Goal: Information Seeking & Learning: Learn about a topic

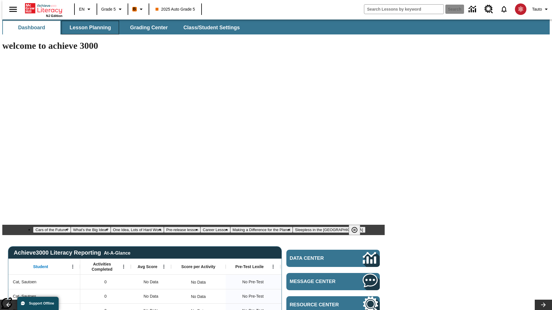
click at [88, 28] on span "Lesson Planning" at bounding box center [90, 27] width 41 height 7
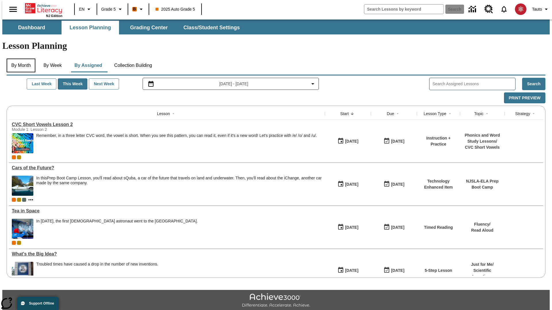
click at [19, 59] on button "By Month" at bounding box center [21, 66] width 29 height 14
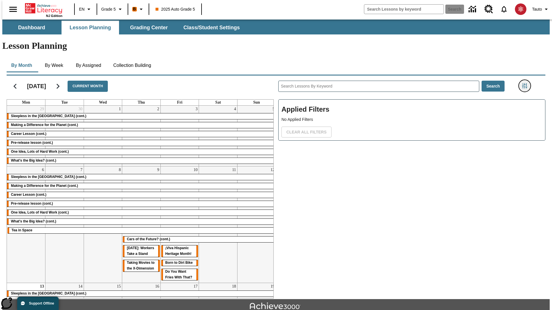
click at [526, 83] on icon "Filters Side menu" at bounding box center [524, 85] width 5 height 5
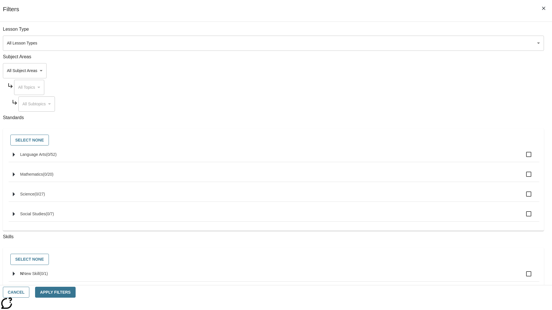
click at [414, 43] on body "Skip to main content NJ Edition EN Grade 5 B 2025 Auto Grade 5 Search 0 Tauto D…" at bounding box center [275, 178] width 547 height 317
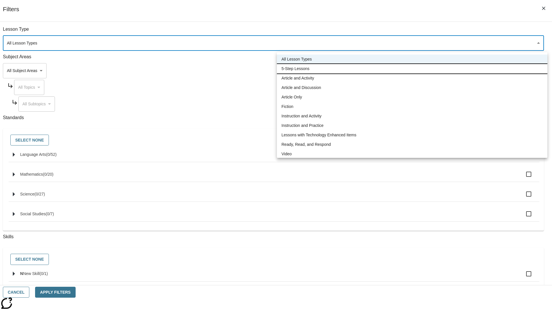
click at [412, 69] on li "5-Step Lessons" at bounding box center [412, 68] width 270 height 9
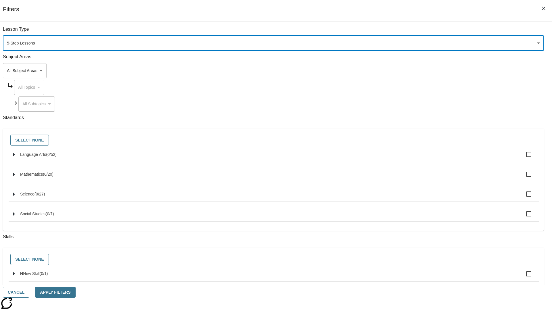
type input "1"
click at [75, 293] on button "Apply Filters" at bounding box center [55, 292] width 40 height 11
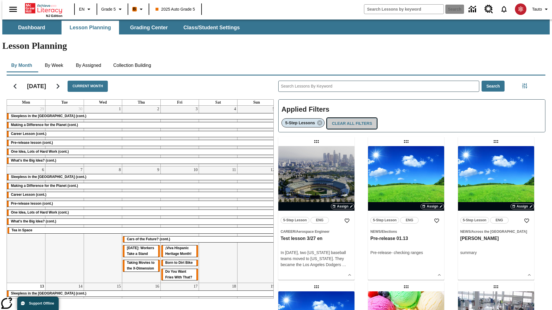
click at [350, 118] on button "Clear All Filters" at bounding box center [352, 123] width 50 height 11
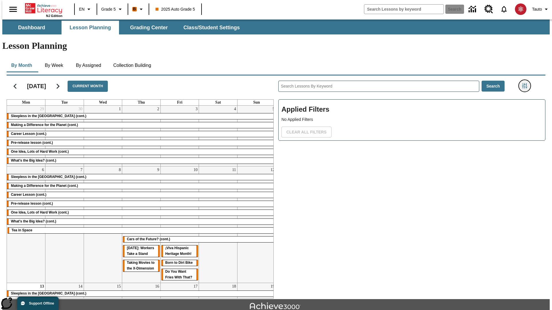
click at [526, 83] on icon "Filters Side menu" at bounding box center [524, 85] width 5 height 5
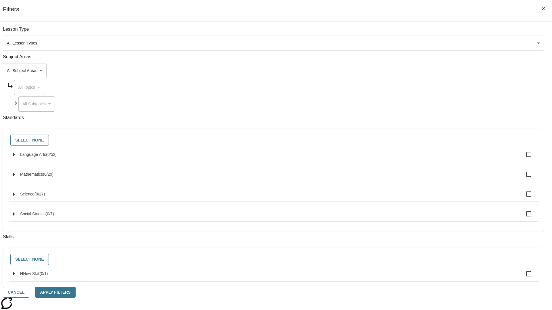
click at [414, 71] on body "Skip to main content NJ Edition EN Grade 5 B 2025 Auto Grade 5 Search 0 Tauto D…" at bounding box center [275, 178] width 547 height 317
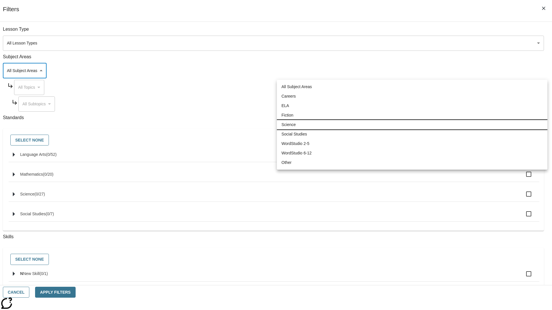
click at [412, 125] on li "Science" at bounding box center [412, 124] width 270 height 9
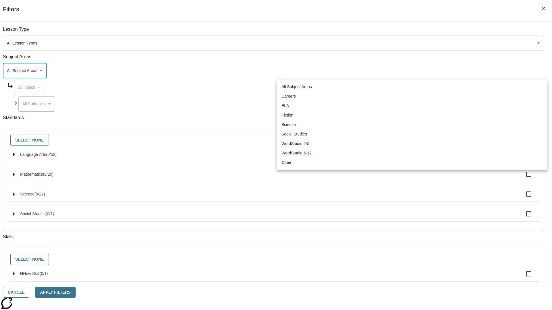
type input "2"
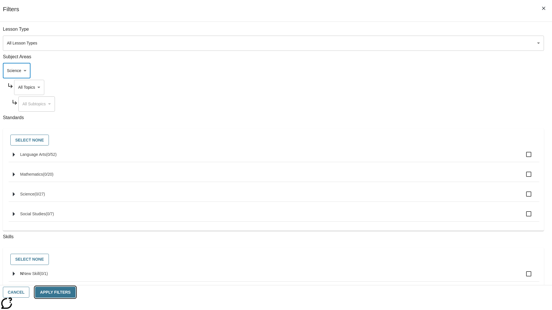
click at [75, 293] on button "Apply Filters" at bounding box center [55, 292] width 40 height 11
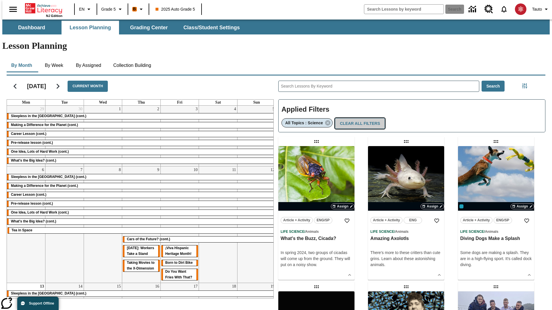
click at [357, 118] on button "Clear All Filters" at bounding box center [360, 123] width 50 height 11
click at [526, 83] on icon "Filters Side menu" at bounding box center [524, 85] width 5 height 5
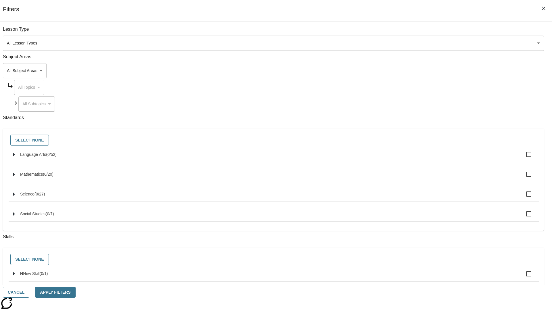
click at [46, 157] on span "Language Arts" at bounding box center [33, 154] width 26 height 5
click at [522, 158] on input "Language Arts ( 0 / 52 )" at bounding box center [528, 155] width 12 height 12
checkbox input "true"
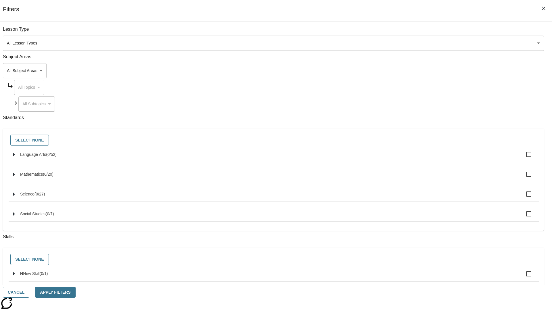
checkbox input "true"
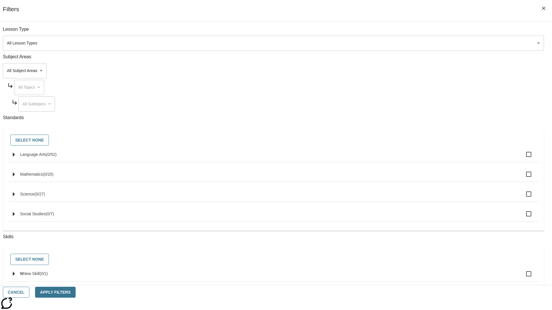
checkbox input "true"
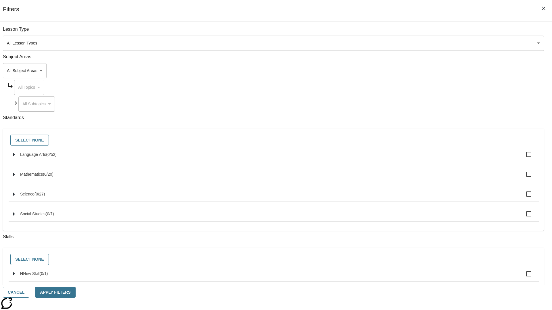
checkbox input "true"
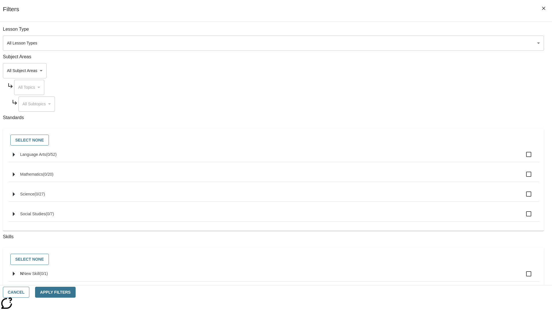
checkbox input "true"
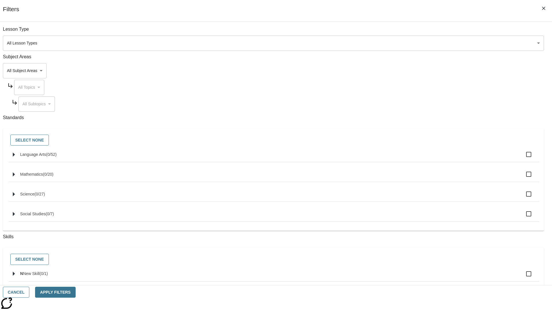
checkbox input "true"
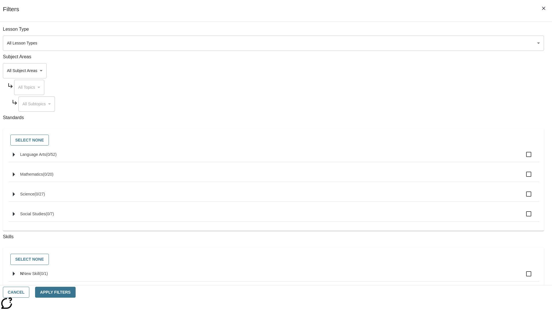
checkbox input "true"
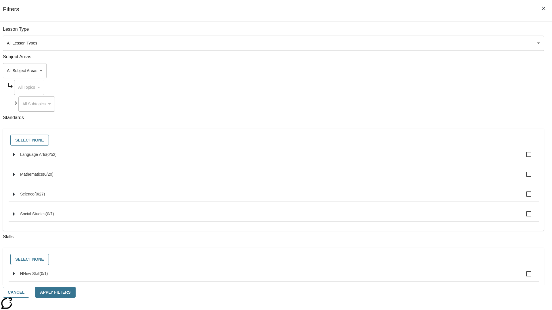
checkbox input "true"
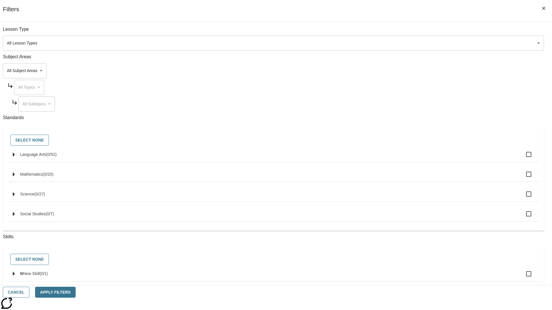
checkbox input "true"
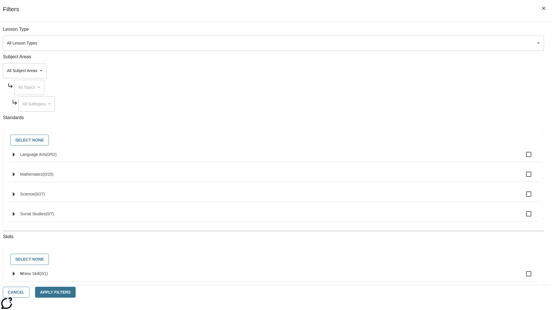
checkbox input "true"
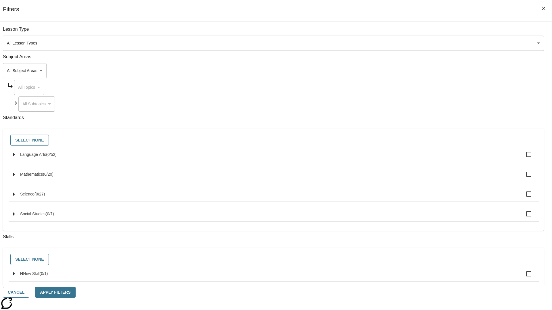
checkbox input "true"
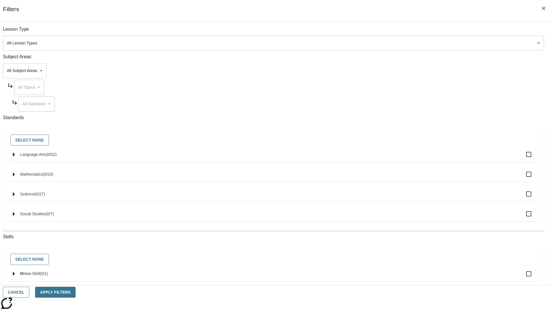
checkbox input "true"
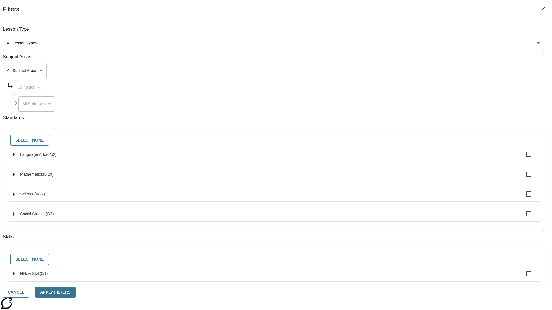
checkbox input "true"
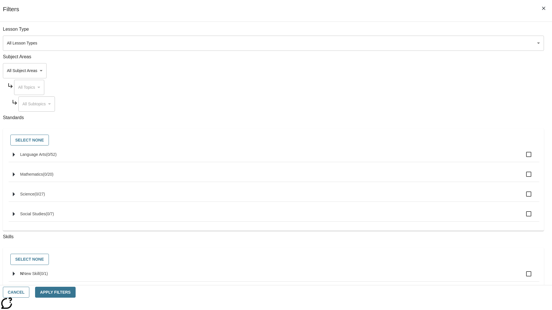
checkbox input "true"
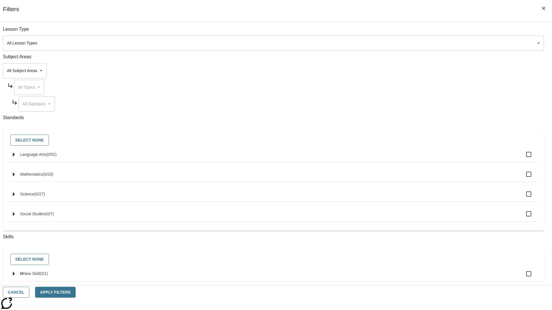
checkbox input "true"
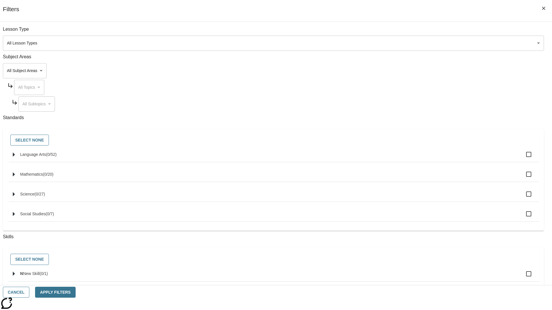
checkbox input "true"
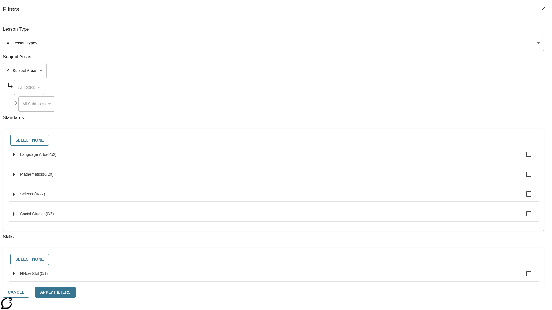
checkbox input "true"
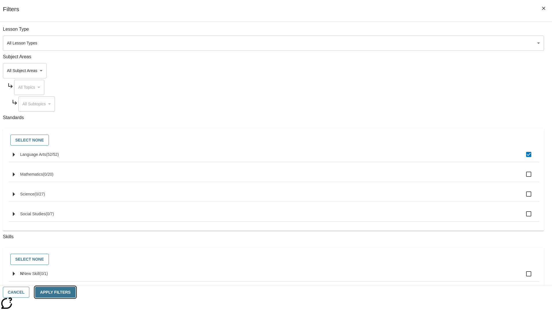
click at [75, 293] on button "Apply Filters" at bounding box center [55, 292] width 40 height 11
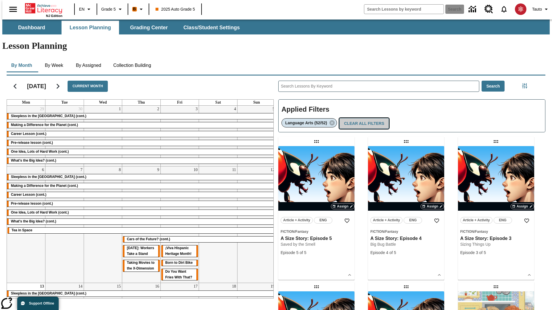
click at [363, 118] on button "Clear All Filters" at bounding box center [364, 123] width 50 height 11
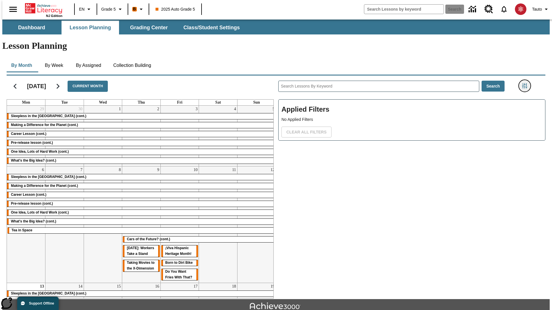
click at [526, 83] on icon "Filters Side menu" at bounding box center [524, 85] width 5 height 5
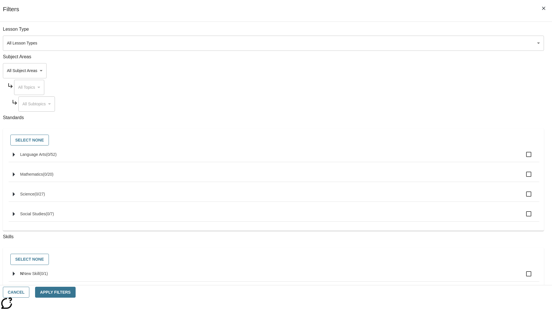
click at [414, 278] on label "N New Skill ( 0 / 1 )" at bounding box center [277, 274] width 514 height 12
click at [522, 278] on input "N New Skill ( 0 / 1 )" at bounding box center [528, 274] width 12 height 12
checkbox input "true"
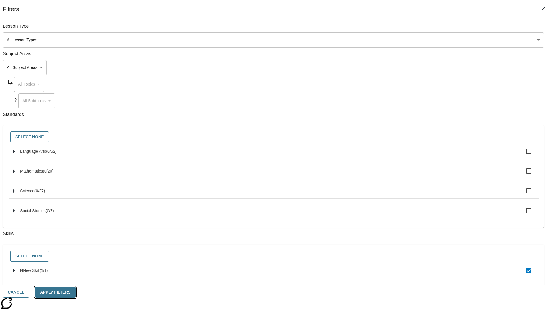
click at [75, 293] on button "Apply Filters" at bounding box center [55, 292] width 40 height 11
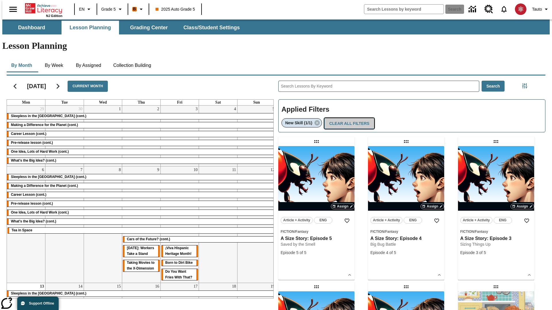
click at [348, 118] on button "Clear All Filters" at bounding box center [349, 123] width 50 height 11
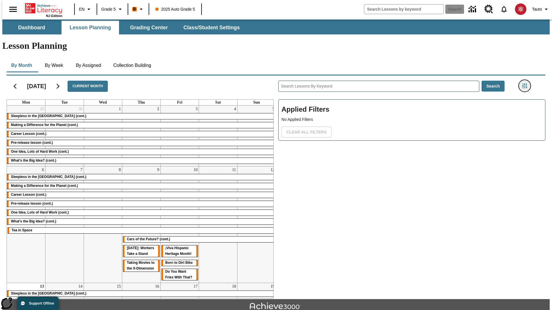
click at [526, 83] on icon "Filters Side menu" at bounding box center [524, 85] width 5 height 5
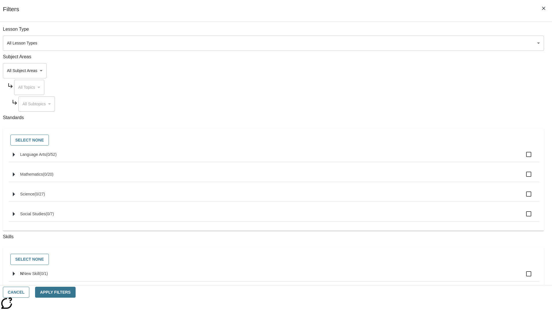
checkbox input "true"
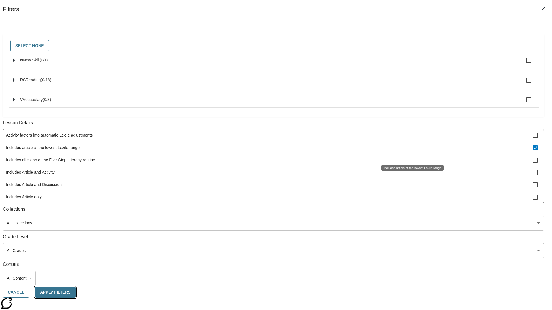
click at [75, 293] on button "Apply Filters" at bounding box center [55, 292] width 40 height 11
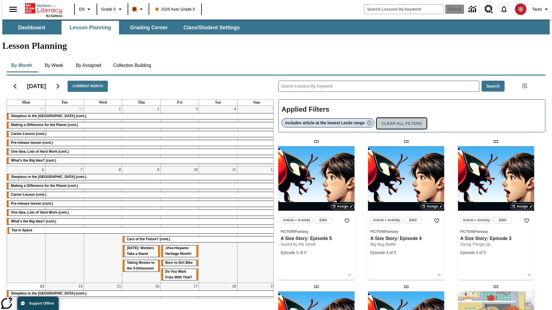
click at [402, 118] on button "Clear All Filters" at bounding box center [401, 123] width 50 height 11
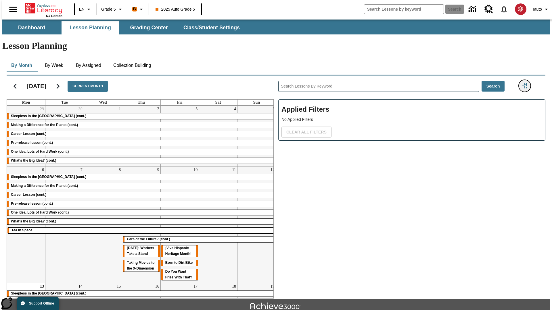
click at [526, 83] on icon "Filters Side menu" at bounding box center [524, 85] width 5 height 5
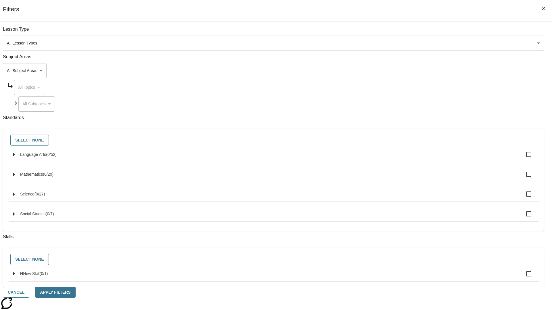
click at [414, 204] on body "Skip to main content NJ Edition EN Grade 5 B 2025 Auto Grade 5 Search 0 Tauto D…" at bounding box center [275, 178] width 547 height 317
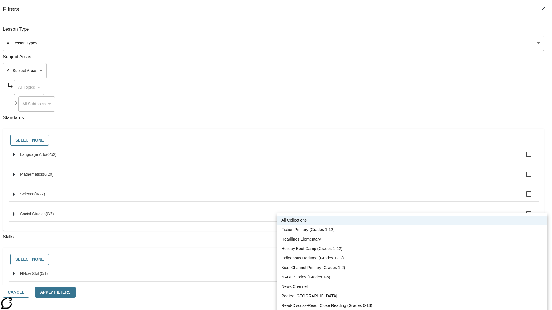
scroll to position [239, 0]
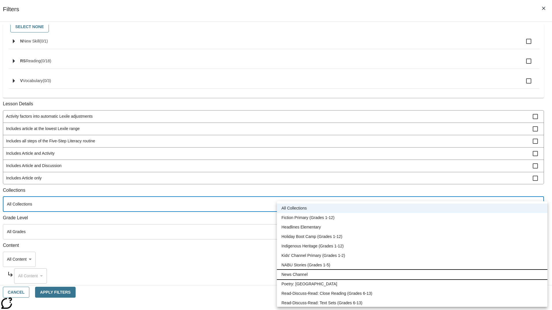
click at [412, 275] on li "News Channel" at bounding box center [412, 274] width 270 height 9
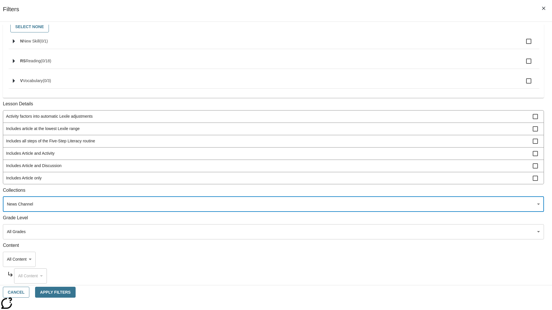
type input "120"
click at [75, 293] on button "Apply Filters" at bounding box center [55, 292] width 40 height 11
